Goal: Task Accomplishment & Management: Complete application form

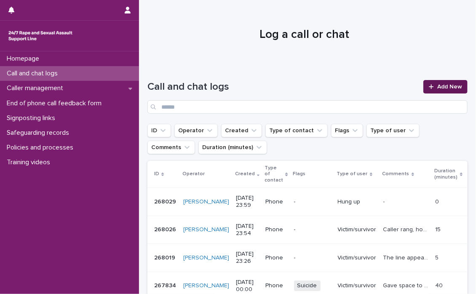
click at [437, 85] on span "Add New" at bounding box center [449, 87] width 25 height 6
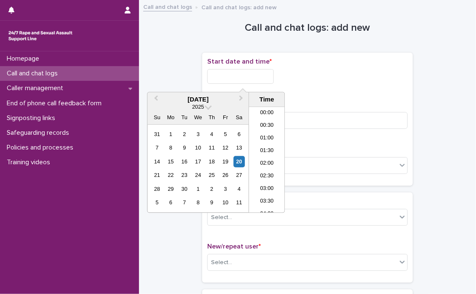
click at [218, 75] on input "text" at bounding box center [240, 76] width 67 height 15
click at [262, 113] on li "00:00" at bounding box center [267, 113] width 36 height 13
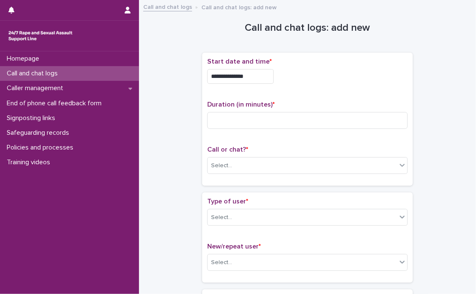
click at [269, 75] on input "**********" at bounding box center [240, 76] width 67 height 15
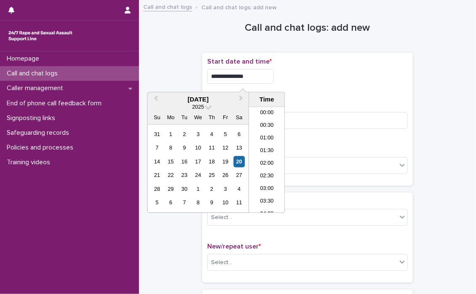
type input "**********"
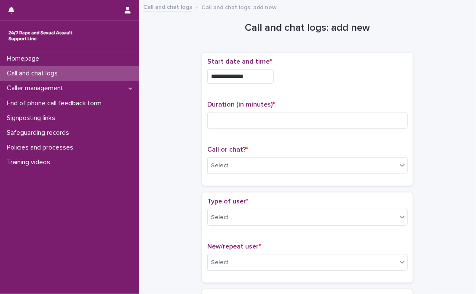
drag, startPoint x: 373, startPoint y: 85, endPoint x: 318, endPoint y: 108, distance: 60.0
click at [373, 85] on div "**********" at bounding box center [307, 74] width 200 height 33
click at [253, 123] on input at bounding box center [307, 120] width 200 height 17
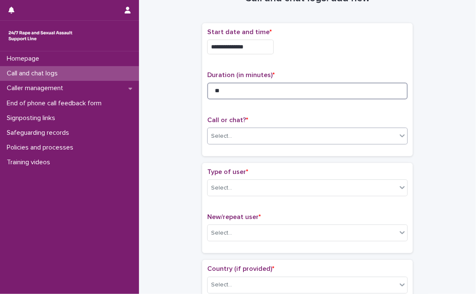
scroll to position [42, 0]
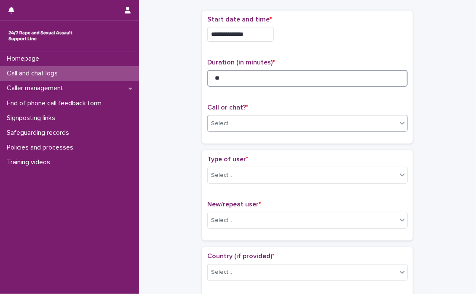
type input "**"
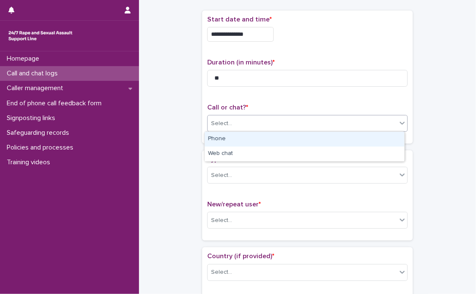
click at [400, 124] on icon at bounding box center [402, 123] width 8 height 8
click at [241, 141] on div "Phone" at bounding box center [305, 139] width 200 height 15
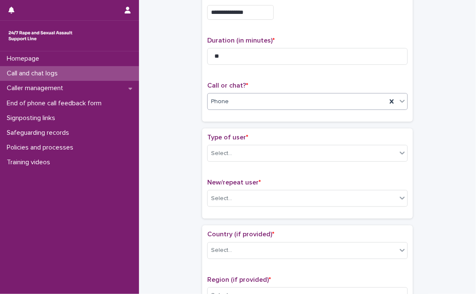
scroll to position [126, 0]
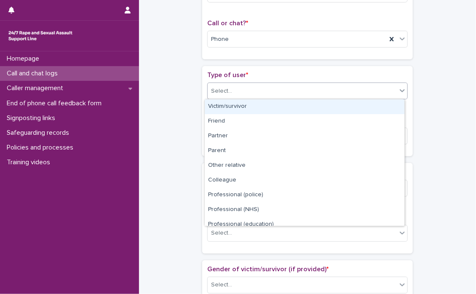
click at [398, 94] on div at bounding box center [402, 90] width 10 height 15
click at [237, 107] on div "Victim/survivor" at bounding box center [305, 106] width 200 height 15
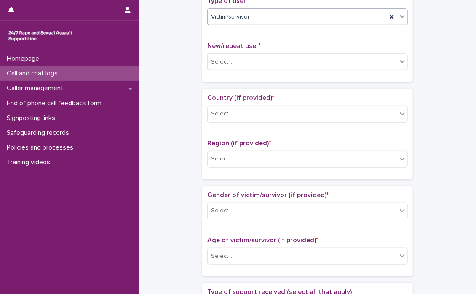
scroll to position [210, 0]
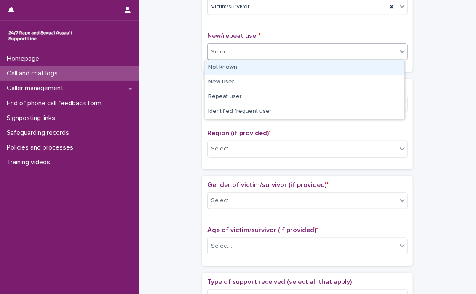
click at [400, 52] on icon at bounding box center [402, 52] width 5 height 3
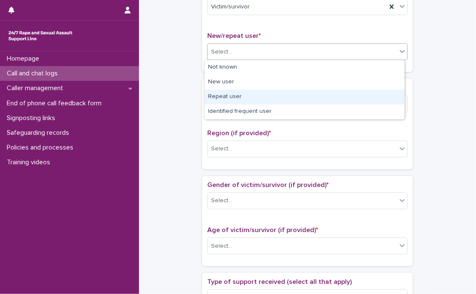
click at [220, 96] on div "Repeat user" at bounding box center [305, 97] width 200 height 15
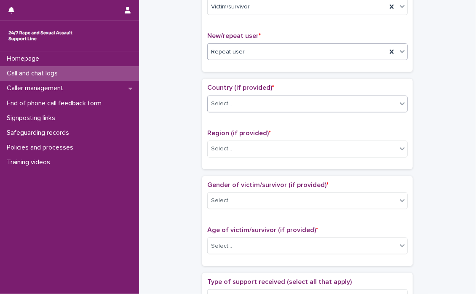
click at [398, 101] on icon at bounding box center [402, 103] width 8 height 8
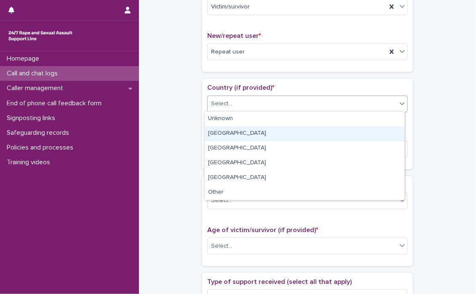
click at [215, 134] on div "[GEOGRAPHIC_DATA]" at bounding box center [305, 133] width 200 height 15
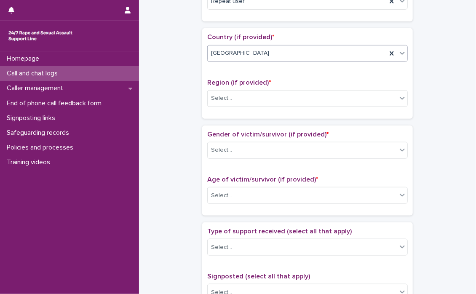
scroll to position [295, 0]
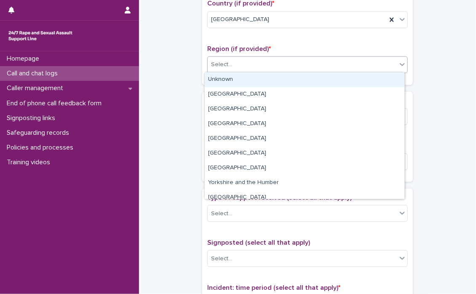
click at [400, 64] on icon at bounding box center [402, 64] width 5 height 3
click at [266, 78] on div "Unknown" at bounding box center [305, 79] width 200 height 15
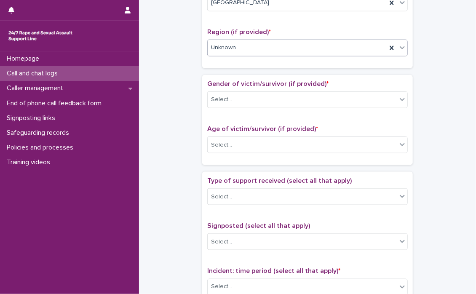
scroll to position [337, 0]
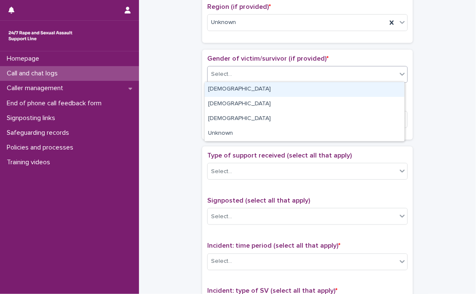
click at [398, 76] on icon at bounding box center [402, 74] width 8 height 8
click at [221, 91] on div "[DEMOGRAPHIC_DATA]" at bounding box center [305, 89] width 200 height 15
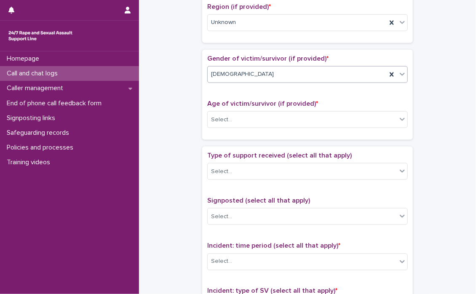
scroll to position [379, 0]
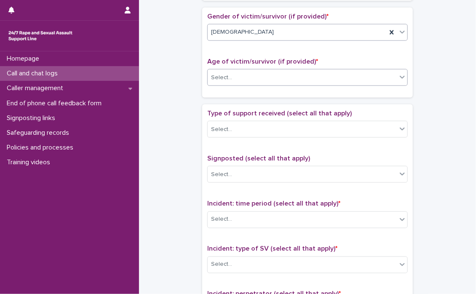
click at [399, 78] on icon at bounding box center [402, 77] width 8 height 8
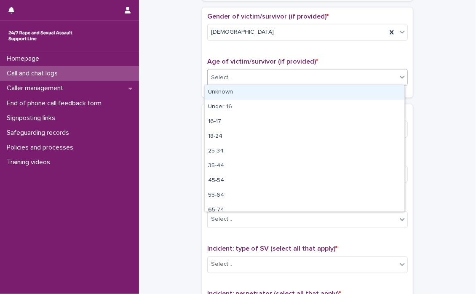
click at [259, 91] on div "Unknown" at bounding box center [305, 92] width 200 height 15
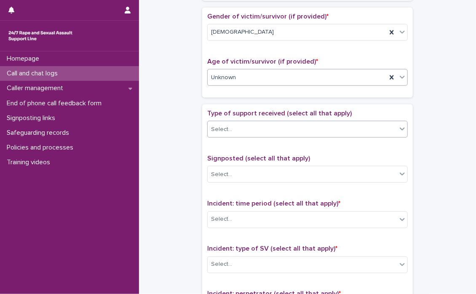
click at [398, 130] on icon at bounding box center [402, 129] width 8 height 8
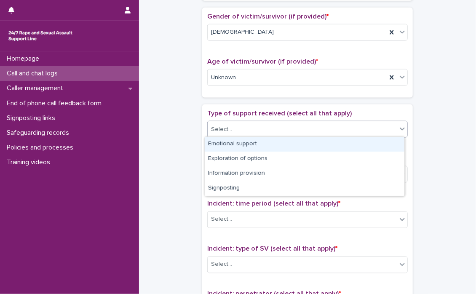
click at [282, 142] on div "Emotional support" at bounding box center [305, 144] width 200 height 15
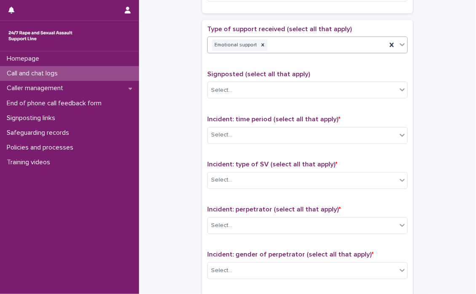
scroll to position [505, 0]
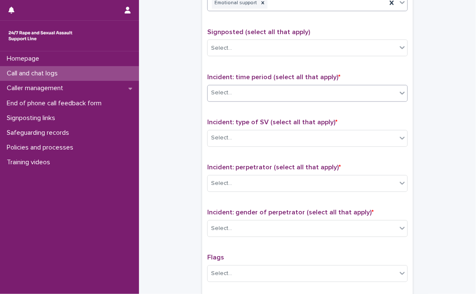
click at [400, 95] on icon at bounding box center [402, 93] width 8 height 8
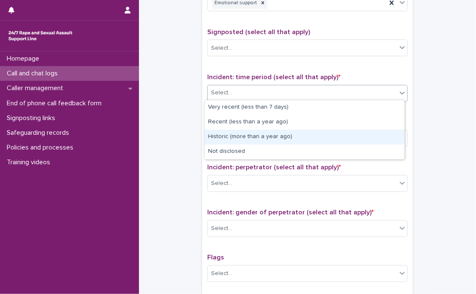
click at [293, 140] on div "Historic (more than a year ago)" at bounding box center [305, 137] width 200 height 15
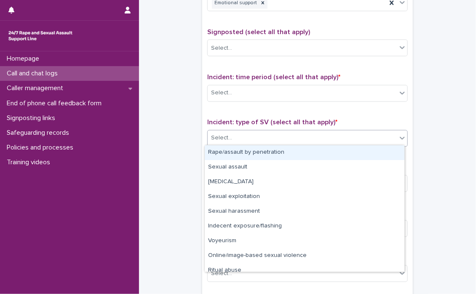
click at [293, 140] on div "Select..." at bounding box center [302, 138] width 189 height 14
click at [303, 152] on div "Rape/assault by penetration" at bounding box center [305, 152] width 200 height 15
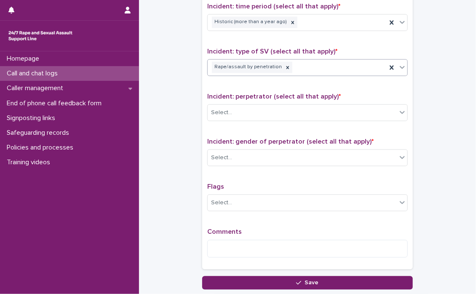
scroll to position [589, 0]
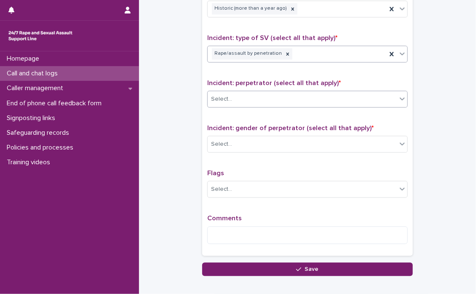
click at [398, 99] on icon at bounding box center [402, 99] width 8 height 8
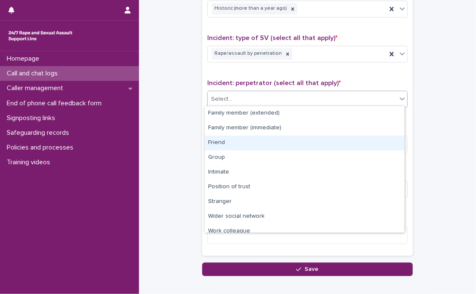
click at [222, 140] on div "Friend" at bounding box center [305, 143] width 200 height 15
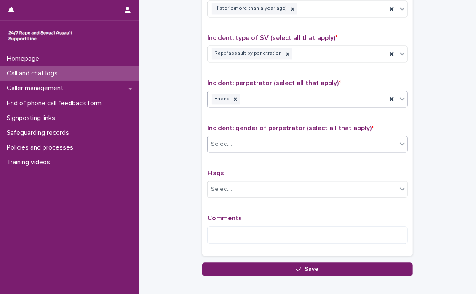
scroll to position [631, 0]
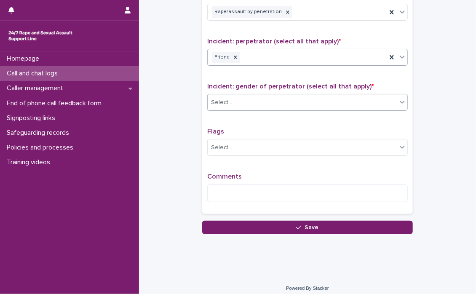
click at [400, 101] on icon at bounding box center [402, 102] width 5 height 3
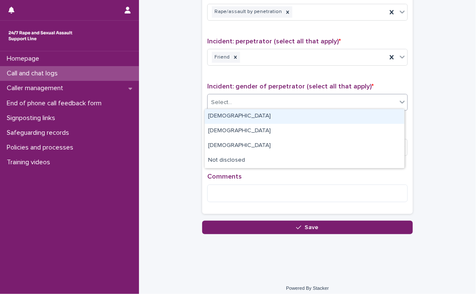
click at [312, 117] on div "[DEMOGRAPHIC_DATA]" at bounding box center [305, 116] width 200 height 15
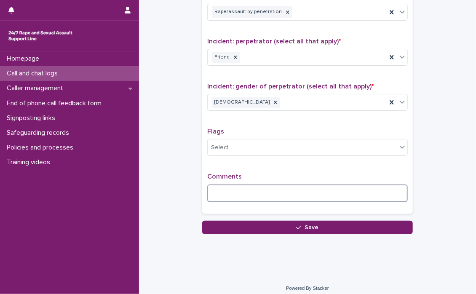
click at [238, 187] on textarea at bounding box center [307, 193] width 200 height 18
type textarea "*"
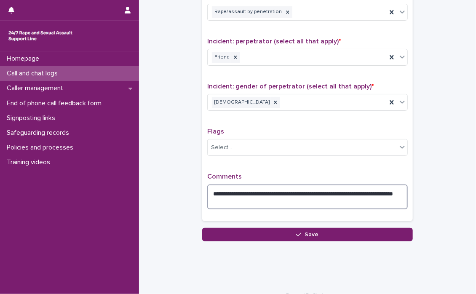
click at [243, 201] on textarea "**********" at bounding box center [307, 196] width 200 height 25
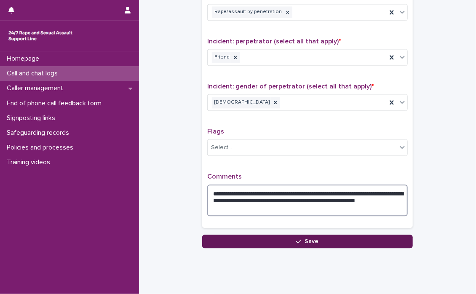
type textarea "**********"
click at [247, 236] on button "Save" at bounding box center [307, 240] width 210 height 13
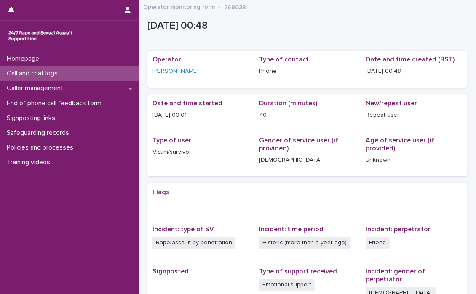
click at [22, 71] on p "Call and chat logs" at bounding box center [33, 73] width 61 height 8
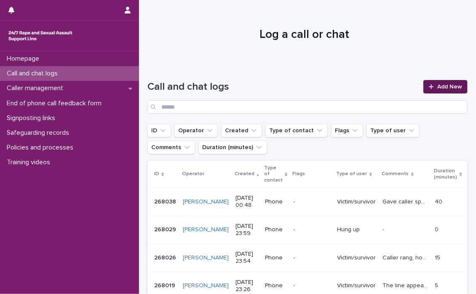
click at [438, 84] on span "Add New" at bounding box center [449, 87] width 25 height 6
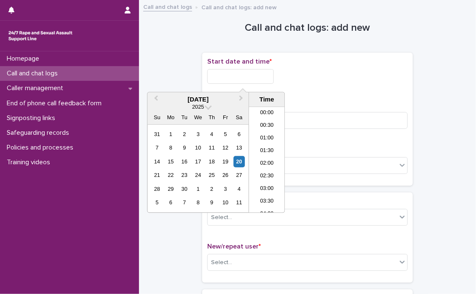
click at [217, 77] on input "text" at bounding box center [240, 76] width 67 height 15
click at [264, 124] on li "00:30" at bounding box center [267, 126] width 36 height 13
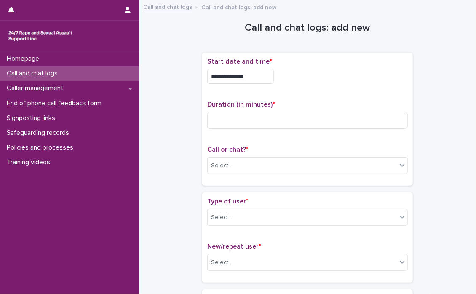
click at [266, 77] on input "**********" at bounding box center [240, 76] width 67 height 15
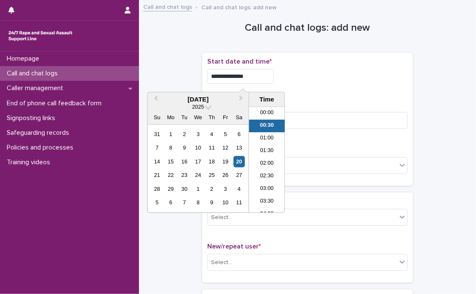
click at [268, 78] on input "**********" at bounding box center [240, 76] width 67 height 15
type input "**********"
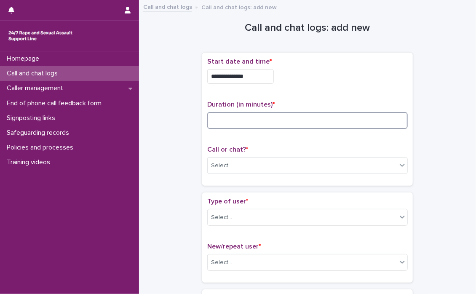
click at [317, 124] on input at bounding box center [307, 120] width 200 height 17
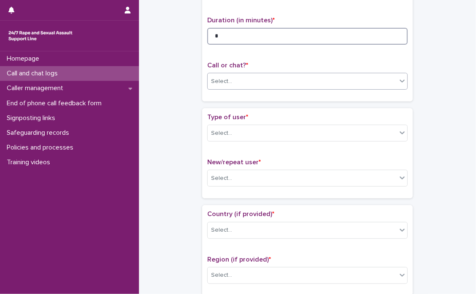
type input "*"
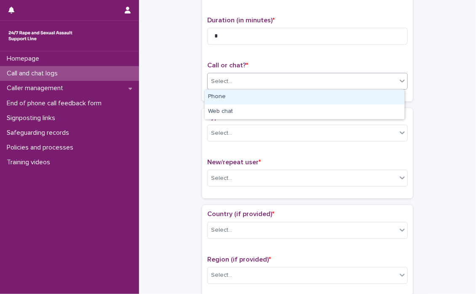
click at [399, 84] on icon at bounding box center [402, 81] width 8 height 8
click at [255, 96] on div "Phone" at bounding box center [305, 97] width 200 height 15
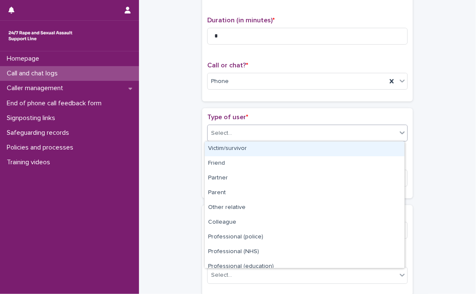
click at [398, 135] on icon at bounding box center [402, 132] width 8 height 8
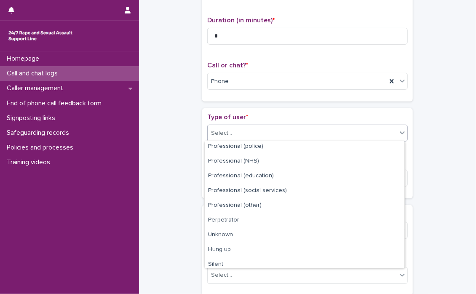
scroll to position [94, 0]
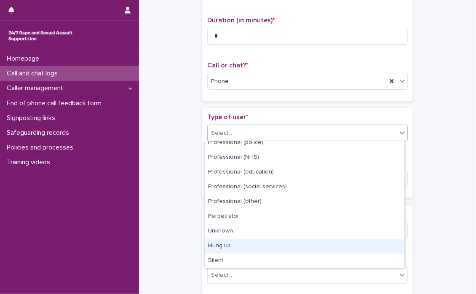
click at [212, 247] on div "Hung up" at bounding box center [305, 246] width 200 height 15
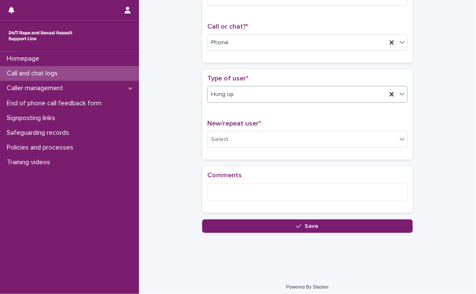
scroll to position [124, 0]
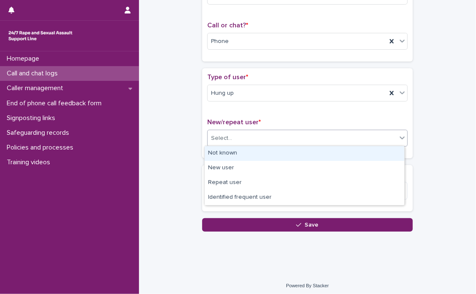
click at [398, 138] on icon at bounding box center [402, 137] width 8 height 8
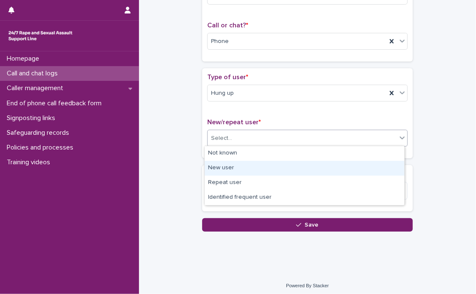
click at [223, 165] on div "New user" at bounding box center [305, 168] width 200 height 15
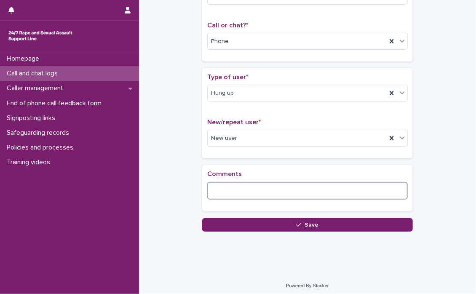
click at [246, 186] on textarea at bounding box center [307, 191] width 200 height 18
click at [246, 184] on textarea at bounding box center [307, 191] width 200 height 18
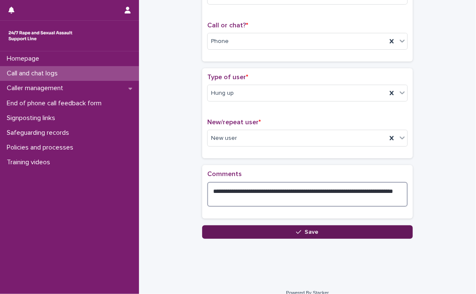
type textarea "**********"
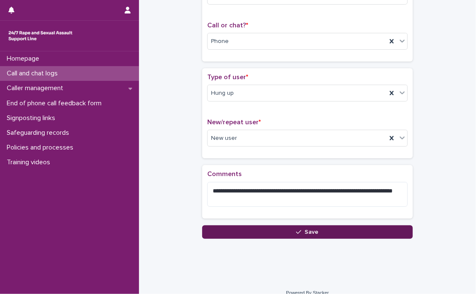
click at [318, 228] on button "Save" at bounding box center [307, 231] width 210 height 13
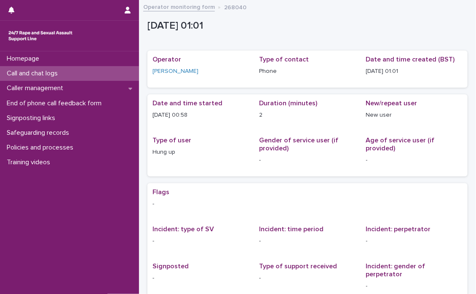
click at [48, 71] on p "Call and chat logs" at bounding box center [33, 73] width 61 height 8
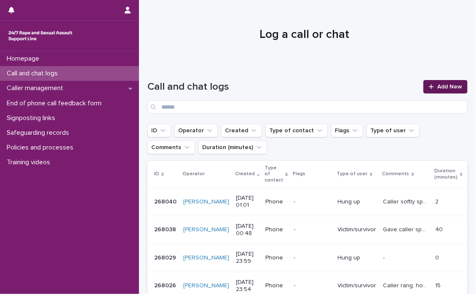
click at [440, 85] on span "Add New" at bounding box center [449, 87] width 25 height 6
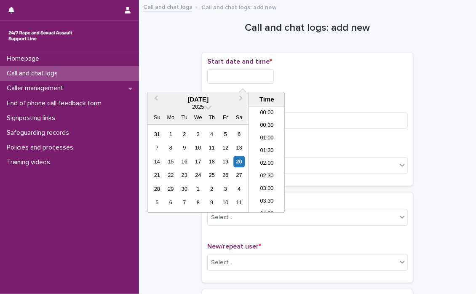
click at [235, 75] on input "text" at bounding box center [240, 76] width 67 height 15
click at [265, 135] on li "01:00" at bounding box center [267, 139] width 36 height 13
click at [264, 75] on input "**********" at bounding box center [240, 76] width 67 height 15
type input "**********"
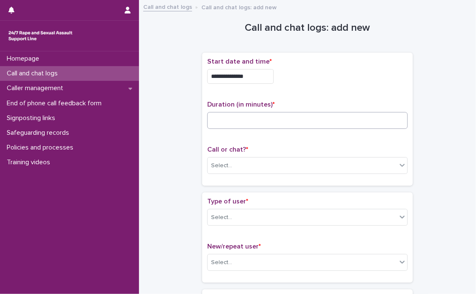
drag, startPoint x: 344, startPoint y: 86, endPoint x: 274, endPoint y: 118, distance: 76.5
click at [344, 86] on div "**********" at bounding box center [307, 74] width 200 height 33
click at [272, 122] on input at bounding box center [307, 120] width 200 height 17
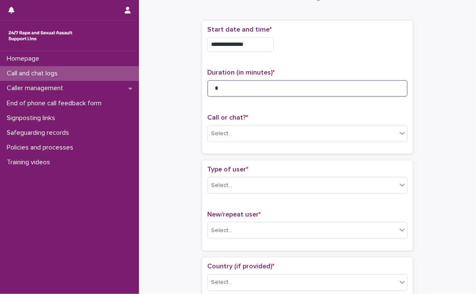
scroll to position [84, 0]
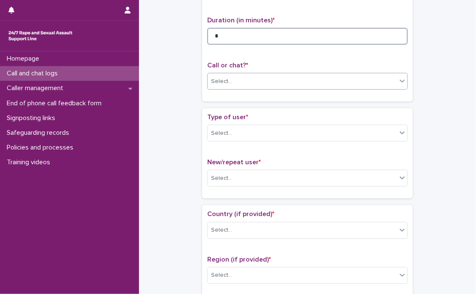
type input "*"
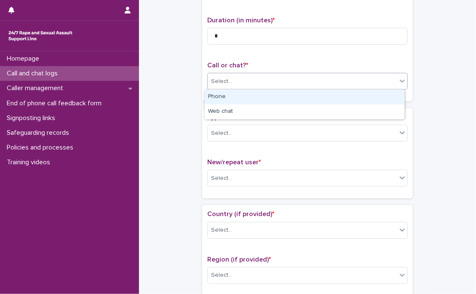
click at [398, 85] on div at bounding box center [402, 80] width 10 height 15
click at [293, 96] on div "Phone" at bounding box center [305, 97] width 200 height 15
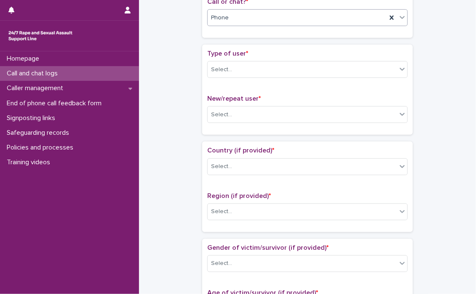
scroll to position [168, 0]
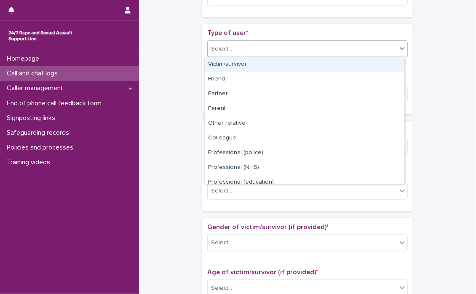
click at [398, 50] on icon at bounding box center [402, 48] width 8 height 8
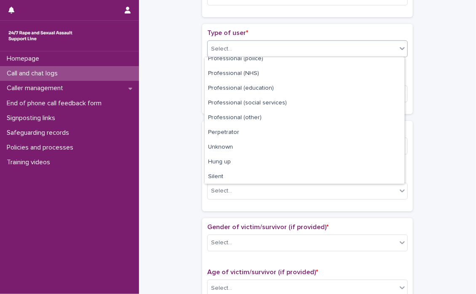
scroll to position [94, 0]
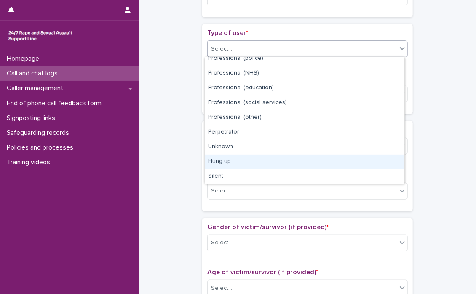
click at [243, 164] on div "Hung up" at bounding box center [305, 162] width 200 height 15
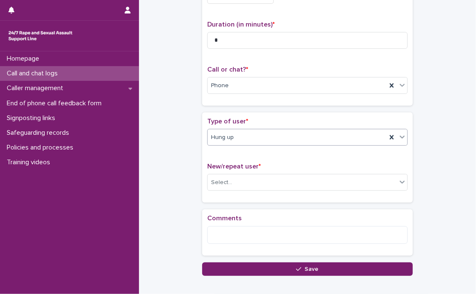
scroll to position [84, 0]
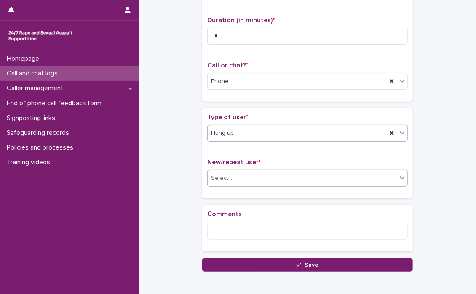
click at [398, 179] on icon at bounding box center [402, 177] width 8 height 8
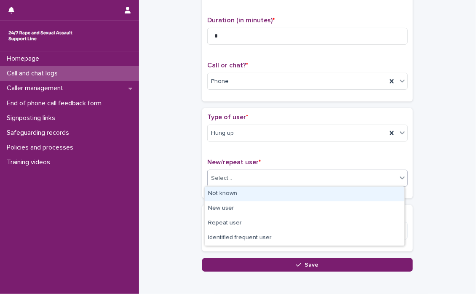
click at [331, 195] on div "Not known" at bounding box center [305, 194] width 200 height 15
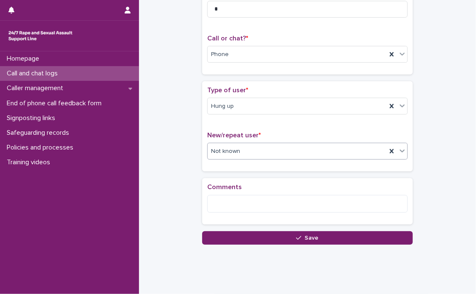
scroll to position [127, 0]
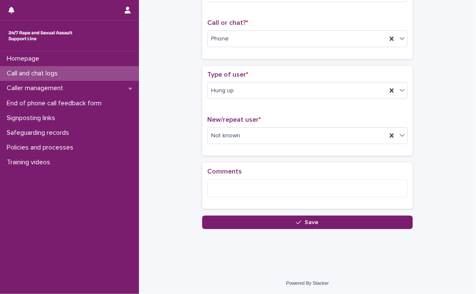
click at [306, 219] on span "Save" at bounding box center [312, 222] width 14 height 6
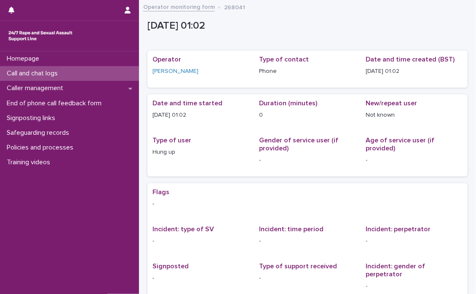
click at [27, 72] on p "Call and chat logs" at bounding box center [33, 73] width 61 height 8
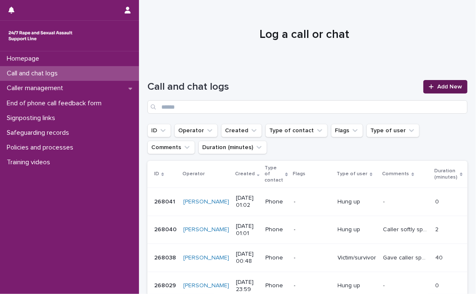
click at [450, 84] on span "Add New" at bounding box center [449, 87] width 25 height 6
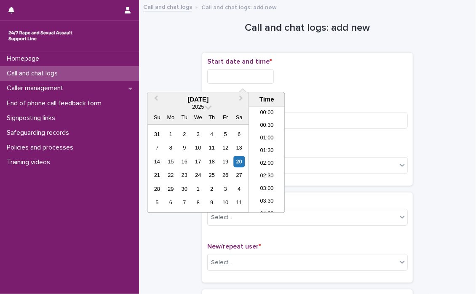
click at [217, 75] on input "text" at bounding box center [240, 76] width 67 height 15
click at [261, 139] on li "01:00" at bounding box center [267, 139] width 36 height 13
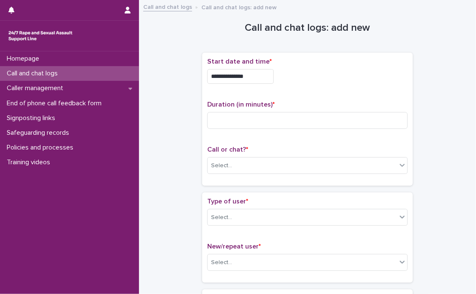
click at [256, 75] on input "**********" at bounding box center [240, 76] width 67 height 15
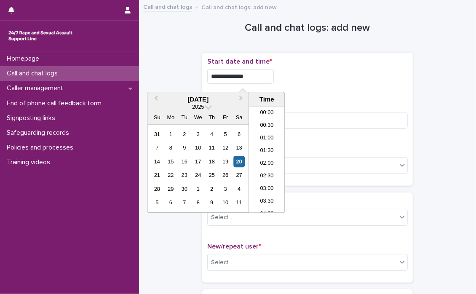
type input "**********"
click at [319, 93] on div "**********" at bounding box center [307, 119] width 200 height 123
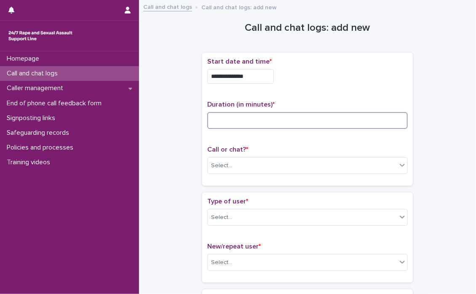
click at [261, 122] on input at bounding box center [307, 120] width 200 height 17
click at [262, 121] on input at bounding box center [307, 120] width 200 height 17
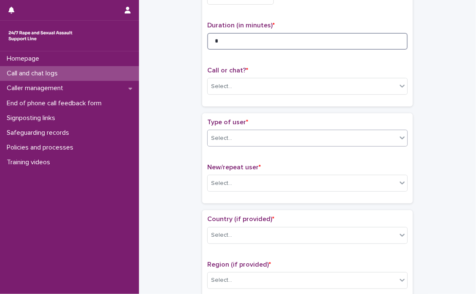
scroll to position [84, 0]
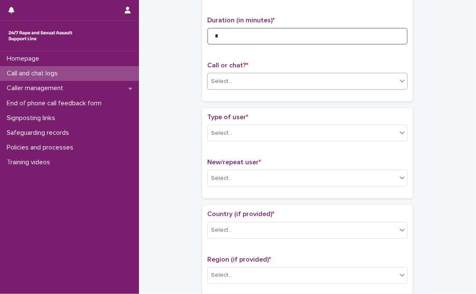
type input "*"
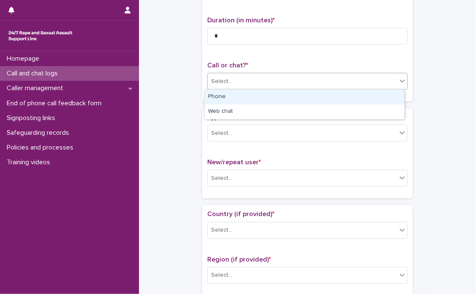
click at [400, 85] on icon at bounding box center [402, 81] width 8 height 8
click at [239, 95] on div "Phone" at bounding box center [305, 97] width 200 height 15
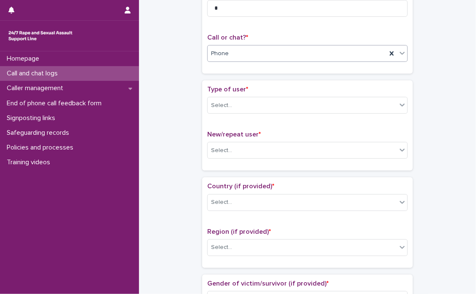
scroll to position [126, 0]
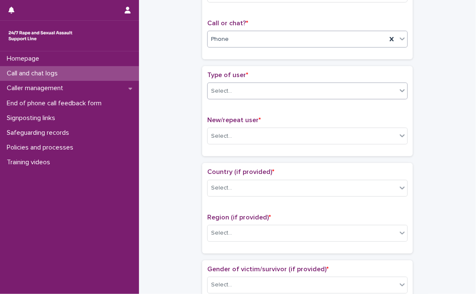
click at [400, 90] on icon at bounding box center [402, 90] width 5 height 3
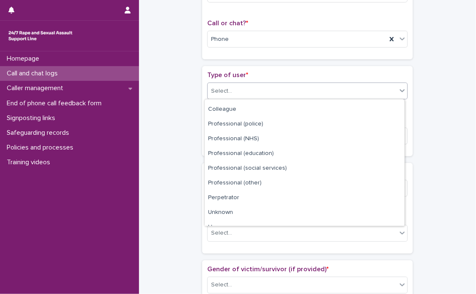
scroll to position [94, 0]
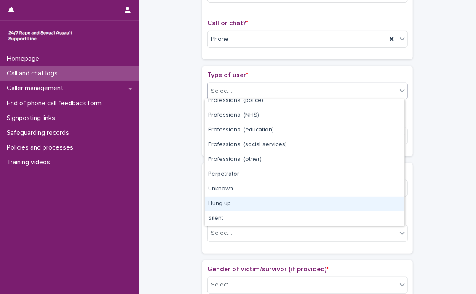
click at [256, 206] on div "Hung up" at bounding box center [305, 204] width 200 height 15
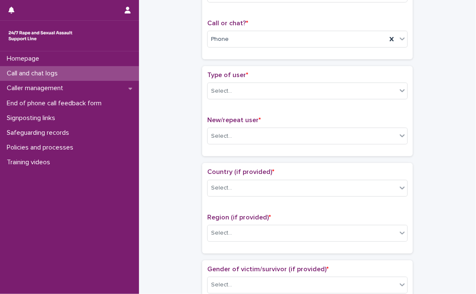
click at [256, 206] on div "Country (if provided) * Select... Region (if provided) * Select..." at bounding box center [307, 208] width 200 height 80
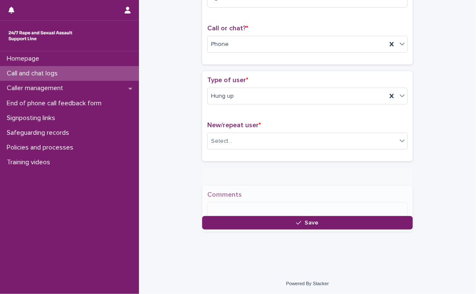
scroll to position [126, 0]
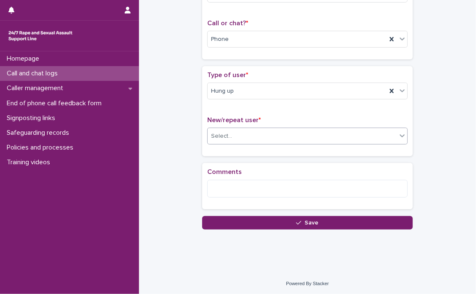
click at [398, 137] on icon at bounding box center [402, 135] width 8 height 8
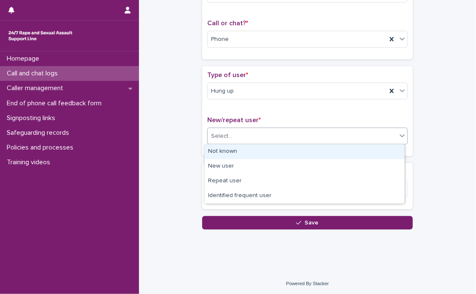
click at [281, 150] on div "Not known" at bounding box center [305, 151] width 200 height 15
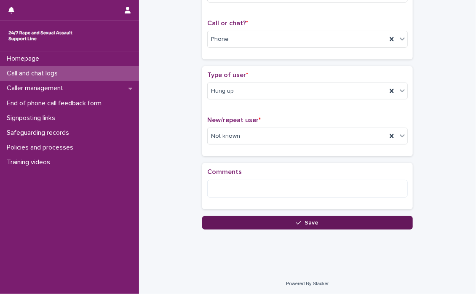
click at [320, 220] on button "Save" at bounding box center [307, 222] width 210 height 13
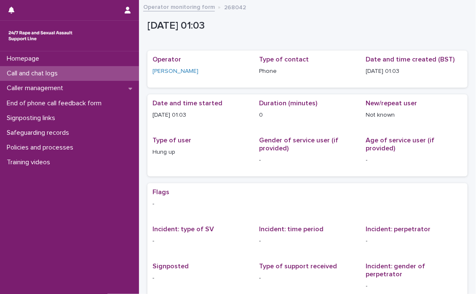
click at [52, 74] on p "Call and chat logs" at bounding box center [33, 73] width 61 height 8
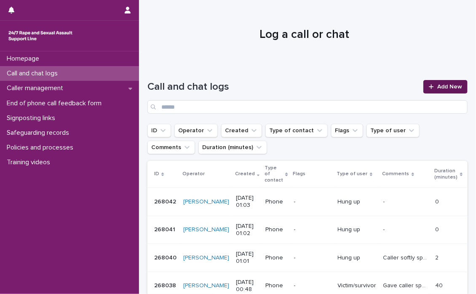
click at [437, 85] on span "Add New" at bounding box center [449, 87] width 25 height 6
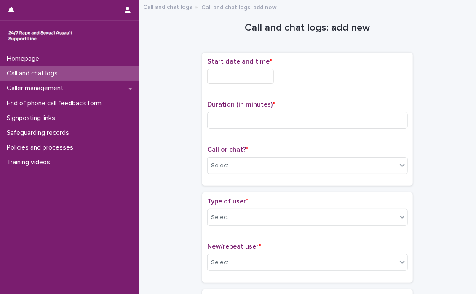
click at [233, 75] on input "text" at bounding box center [240, 76] width 67 height 15
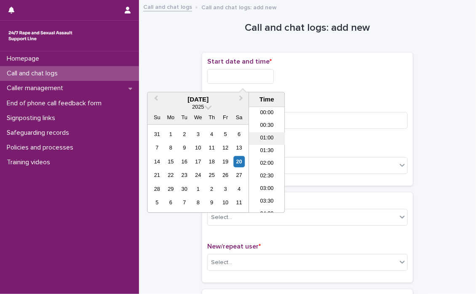
click at [266, 136] on li "01:00" at bounding box center [267, 139] width 36 height 13
click at [269, 75] on input "**********" at bounding box center [240, 76] width 67 height 15
type input "**********"
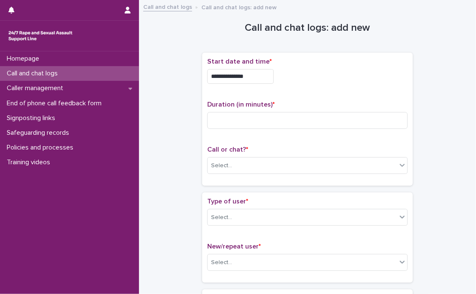
drag, startPoint x: 368, startPoint y: 87, endPoint x: 333, endPoint y: 105, distance: 39.5
click at [368, 87] on div "**********" at bounding box center [307, 74] width 200 height 33
click at [322, 111] on div "Duration (in minutes) *" at bounding box center [307, 118] width 200 height 35
click at [298, 120] on input at bounding box center [307, 120] width 200 height 17
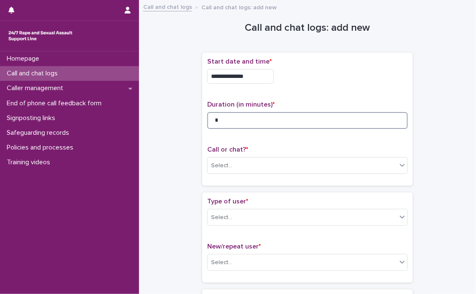
scroll to position [42, 0]
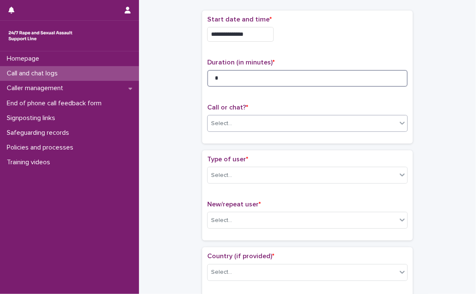
type input "*"
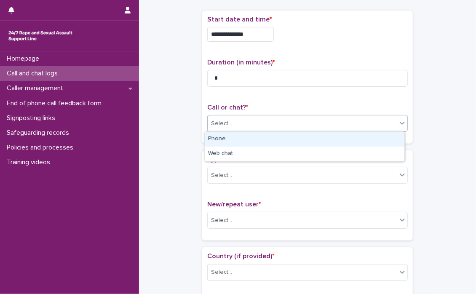
click at [401, 120] on icon at bounding box center [402, 123] width 8 height 8
click at [266, 138] on div "Phone" at bounding box center [305, 139] width 200 height 15
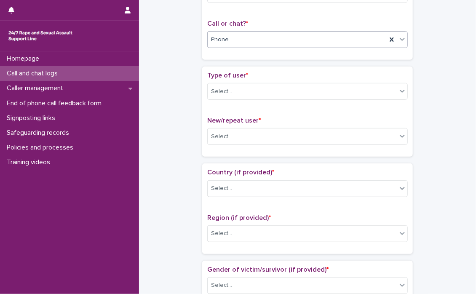
scroll to position [126, 0]
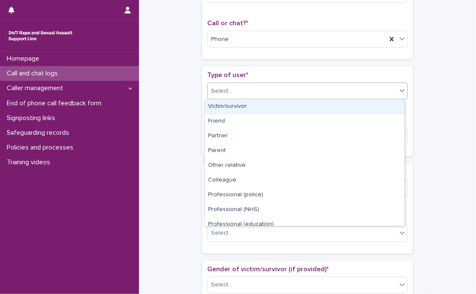
click at [399, 92] on icon at bounding box center [402, 90] width 8 height 8
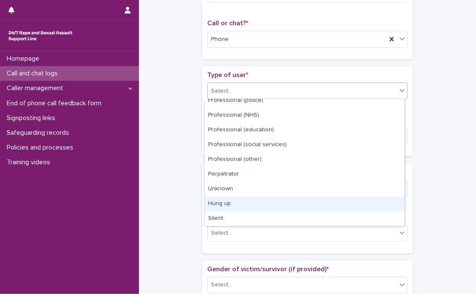
click at [234, 203] on div "Hung up" at bounding box center [305, 204] width 200 height 15
click at [234, 203] on div "Country (if provided) * Select... Region (if provided) * Select..." at bounding box center [307, 208] width 200 height 80
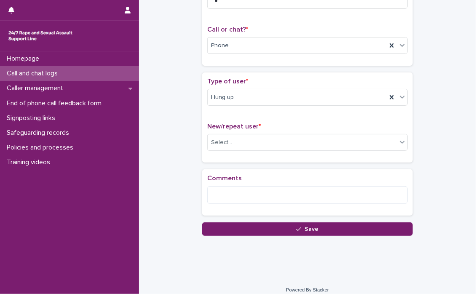
scroll to position [126, 0]
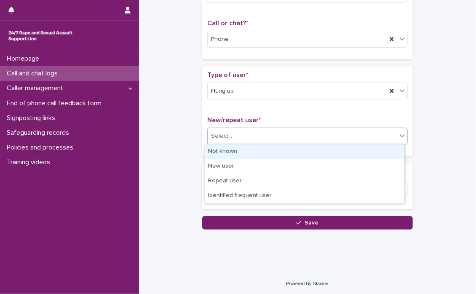
click at [401, 137] on icon at bounding box center [402, 135] width 8 height 8
click at [240, 152] on div "Not known" at bounding box center [305, 151] width 200 height 15
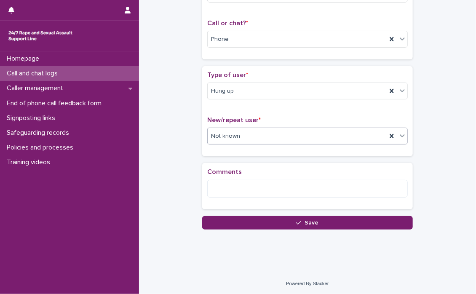
scroll to position [127, 0]
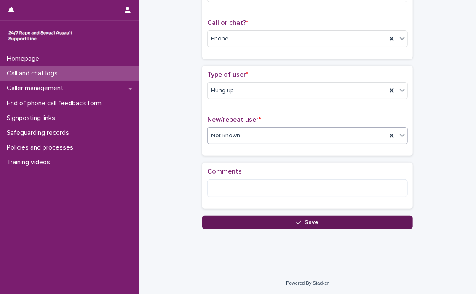
click at [306, 221] on span "Save" at bounding box center [312, 222] width 14 height 6
click at [306, 221] on div "Loading... Saving…" at bounding box center [307, 79] width 210 height 298
